Goal: Check status: Check status

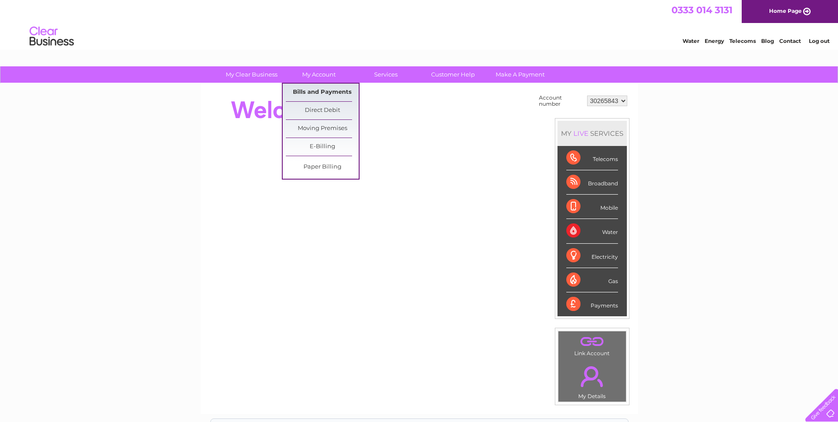
click at [325, 94] on link "Bills and Payments" at bounding box center [322, 93] width 73 height 18
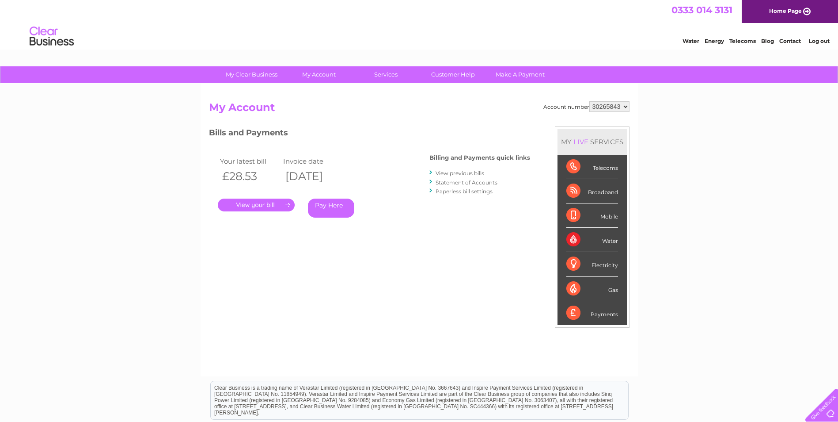
click at [236, 206] on link "." at bounding box center [256, 204] width 77 height 13
